Goal: Find specific page/section: Find specific page/section

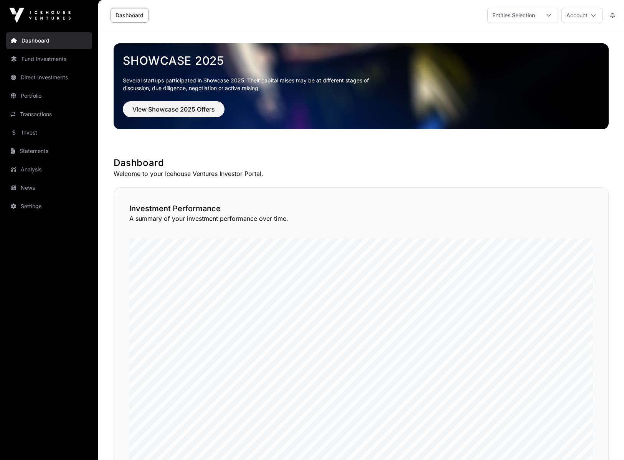
scroll to position [451, 0]
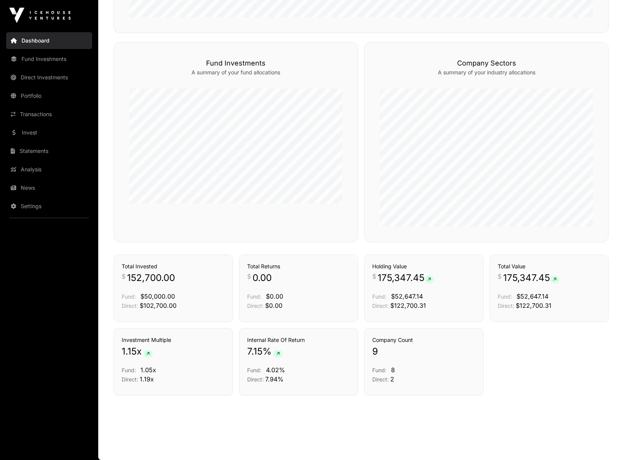
click at [33, 112] on link "Transactions" at bounding box center [49, 114] width 86 height 17
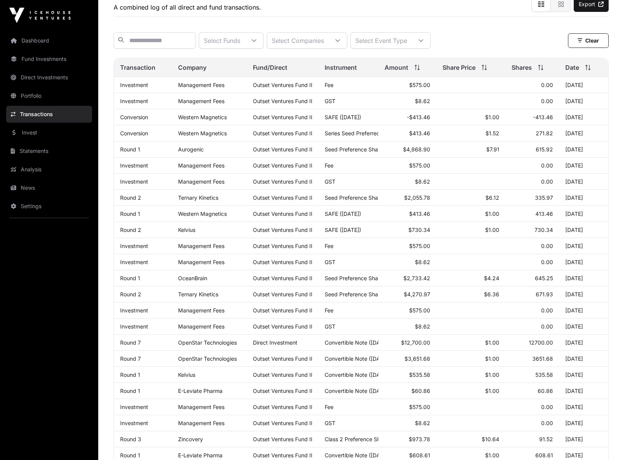
scroll to position [64, 0]
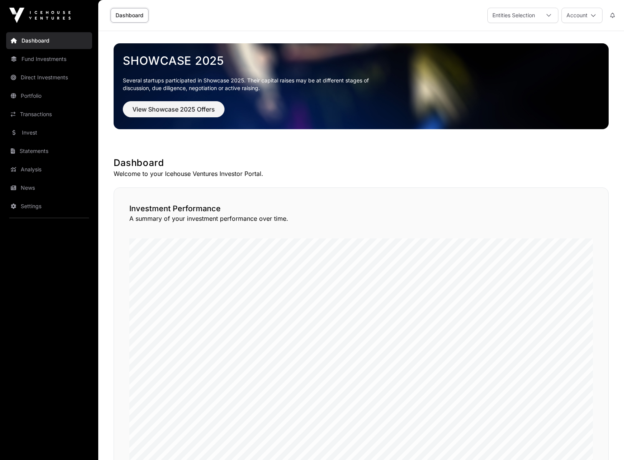
click at [52, 114] on link "Transactions" at bounding box center [49, 114] width 86 height 17
